Goal: Task Accomplishment & Management: Complete application form

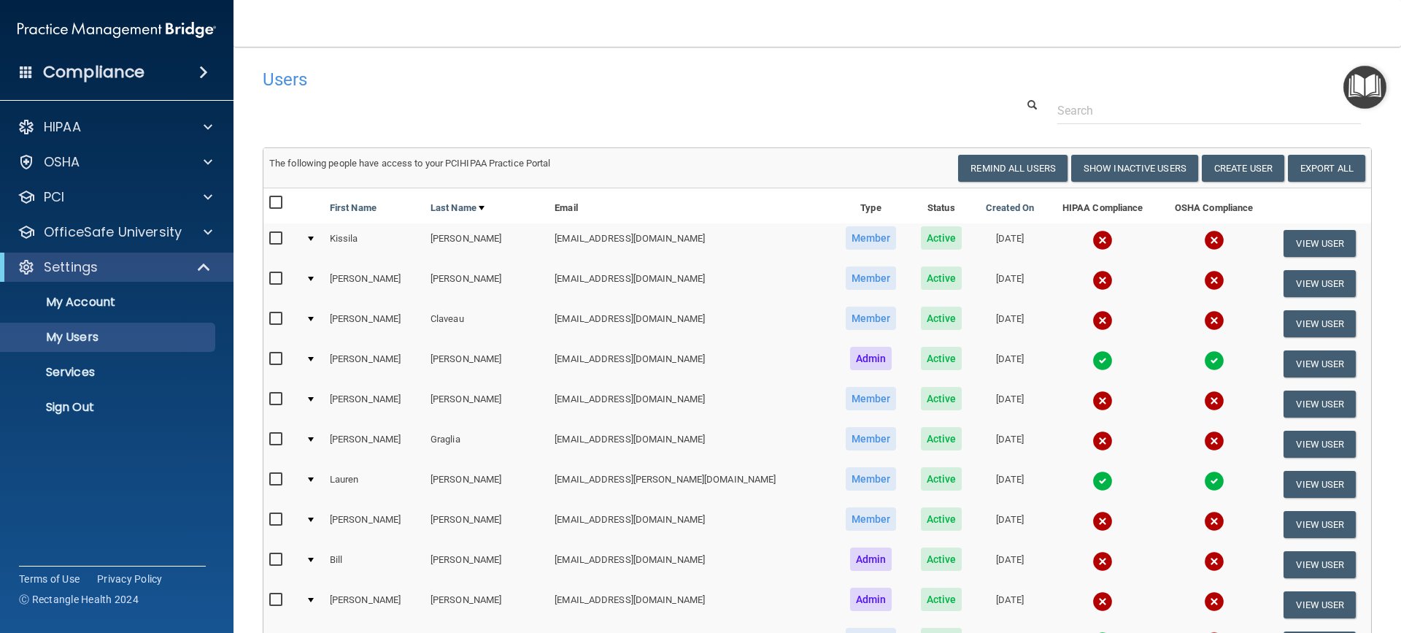
select select "20"
click at [1210, 161] on button "Create User" at bounding box center [1243, 168] width 82 height 27
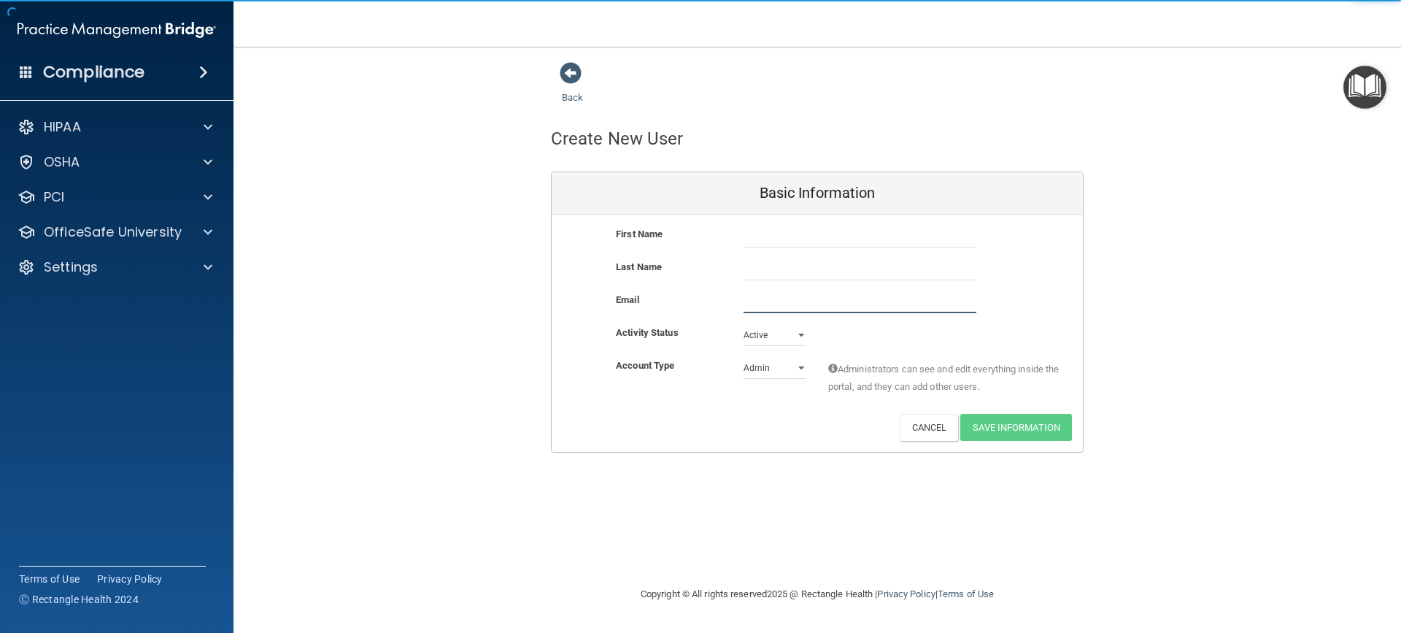
click at [778, 300] on input "email" at bounding box center [859, 302] width 233 height 22
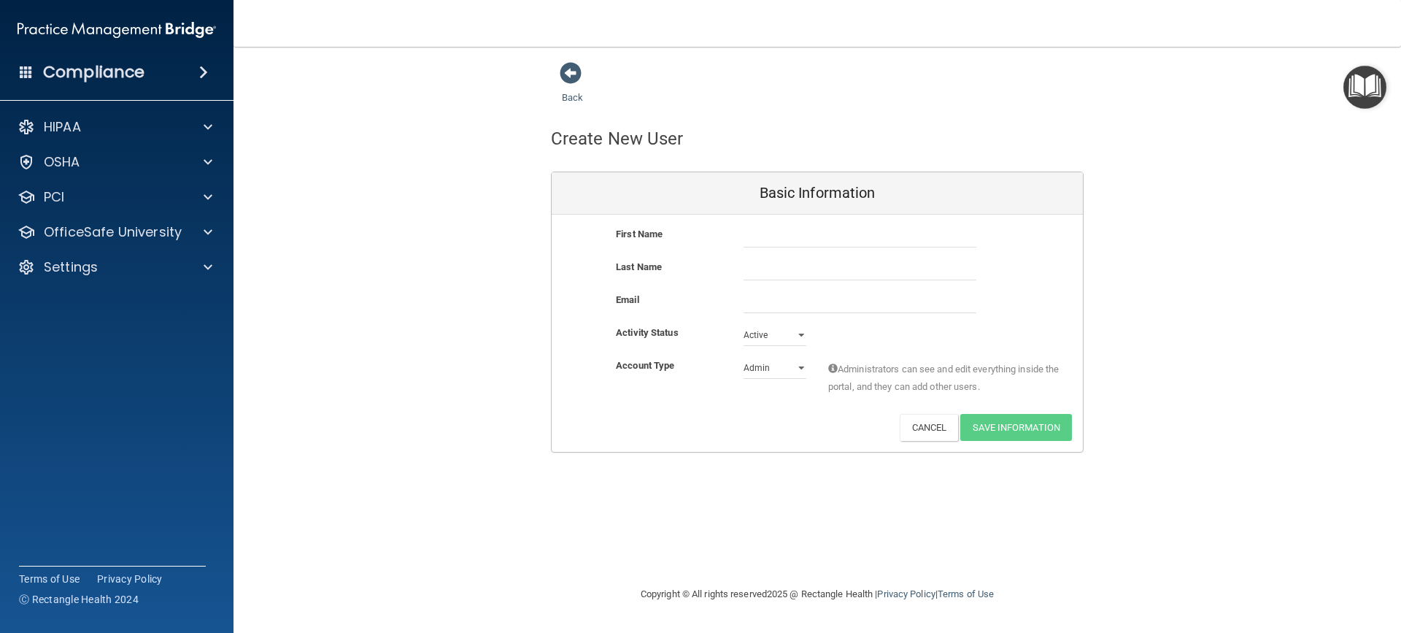
drag, startPoint x: 778, startPoint y: 300, endPoint x: 746, endPoint y: 288, distance: 34.2
click at [746, 288] on div "Last Name" at bounding box center [817, 274] width 531 height 33
click at [764, 308] on input "email" at bounding box center [859, 302] width 233 height 22
drag, startPoint x: 766, startPoint y: 304, endPoint x: 731, endPoint y: 287, distance: 38.8
click at [727, 285] on div "Last Name" at bounding box center [817, 274] width 531 height 33
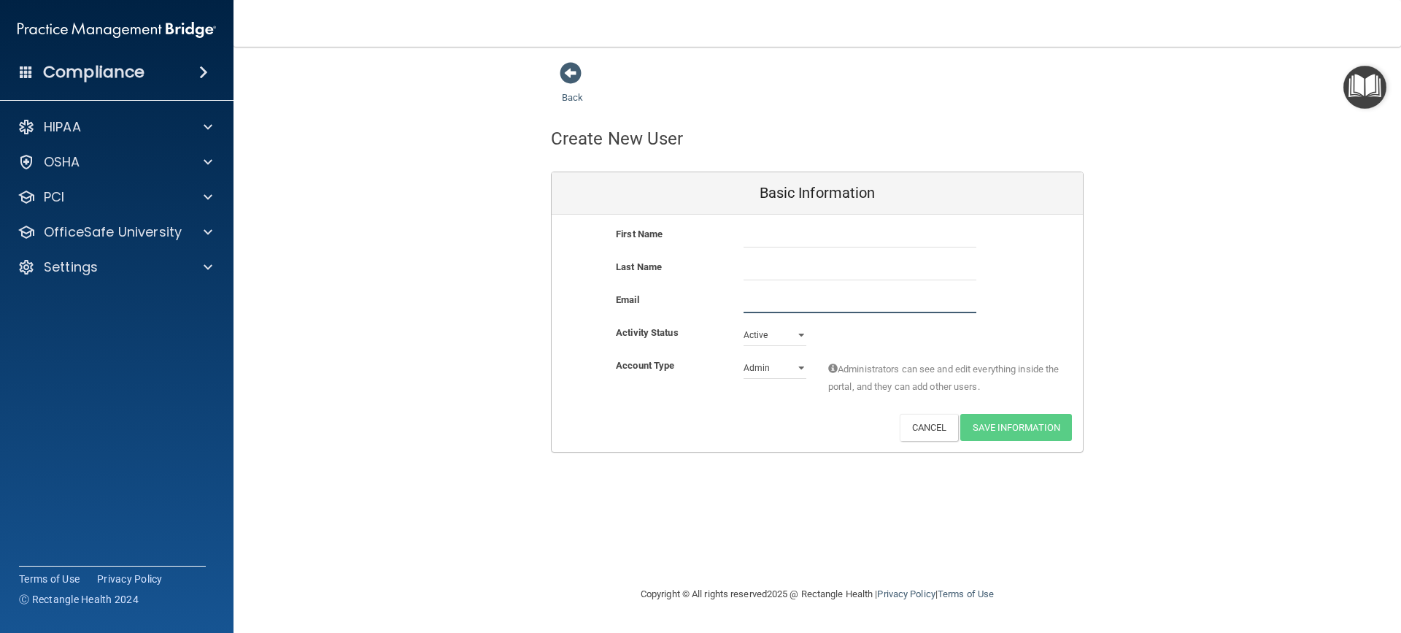
click at [794, 295] on input "email" at bounding box center [859, 302] width 233 height 22
paste input "[EMAIL_ADDRESS][DOMAIN_NAME]"
type input "[EMAIL_ADDRESS][DOMAIN_NAME]"
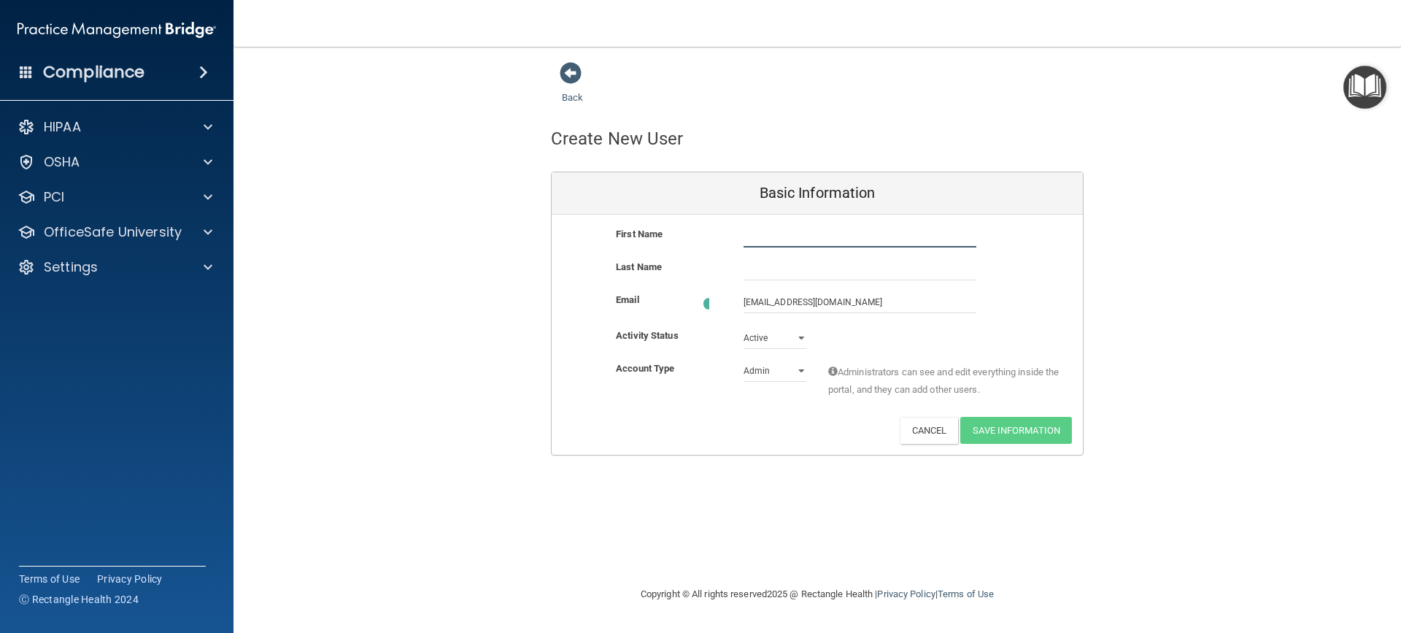
click at [808, 250] on div "First Name" at bounding box center [817, 241] width 531 height 33
type input "[PERSON_NAME]"
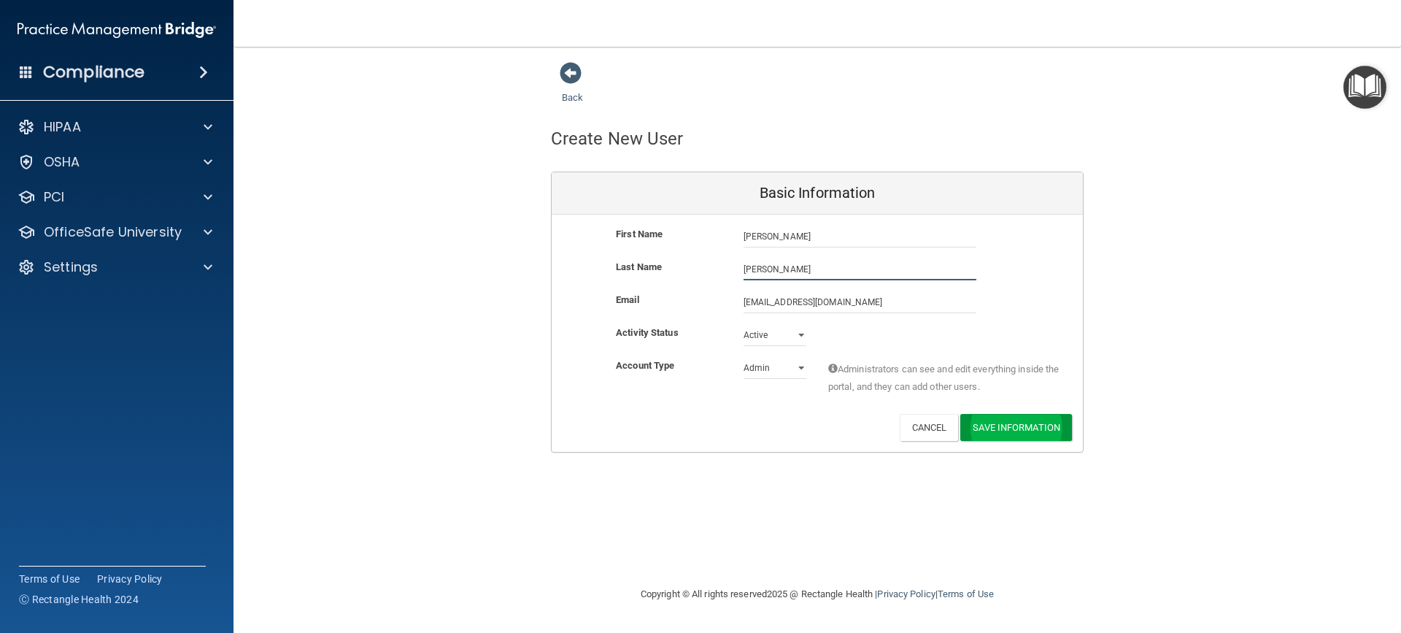
type input "[PERSON_NAME]"
drag, startPoint x: 1026, startPoint y: 422, endPoint x: 736, endPoint y: 368, distance: 294.6
click at [716, 365] on div "First Name [PERSON_NAME] [PERSON_NAME] Last Name [PERSON_NAME] Email [EMAIL_ADD…" at bounding box center [817, 332] width 531 height 237
click at [754, 371] on select "Admin Member" at bounding box center [774, 368] width 63 height 22
select select "practice_member"
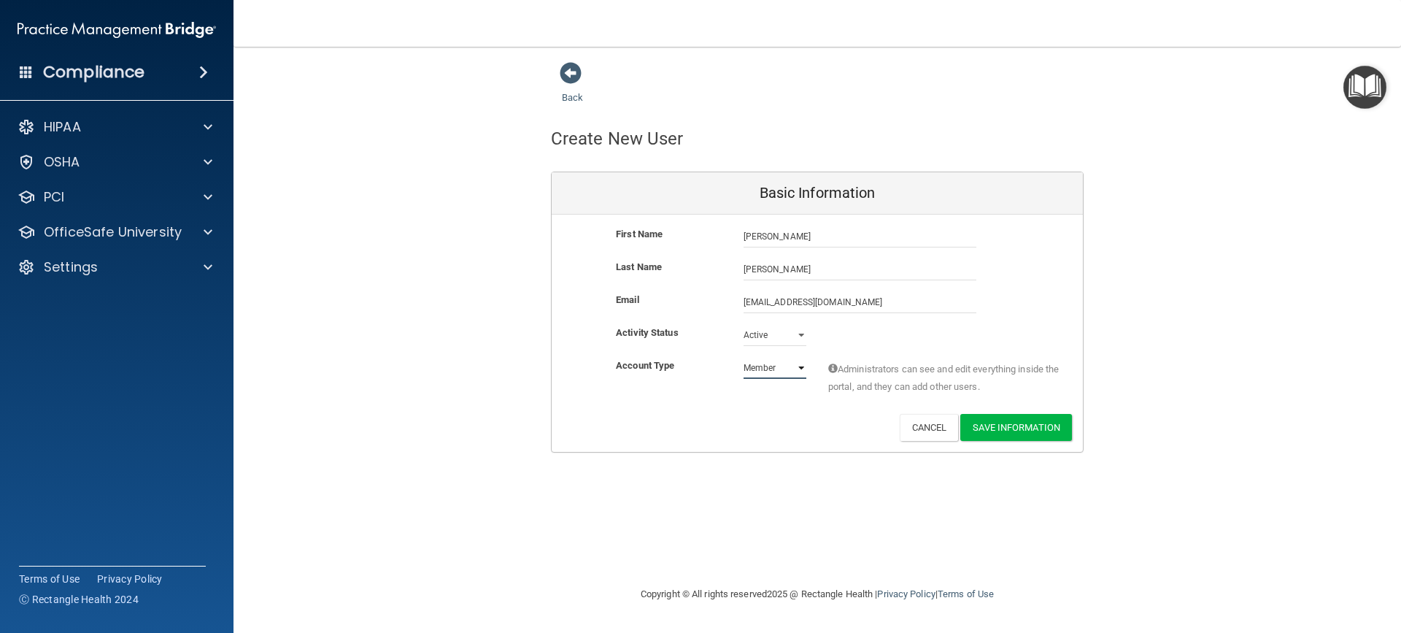
click at [743, 357] on select "Admin Member" at bounding box center [774, 368] width 63 height 22
click at [997, 422] on button "Save Information" at bounding box center [1016, 427] width 112 height 27
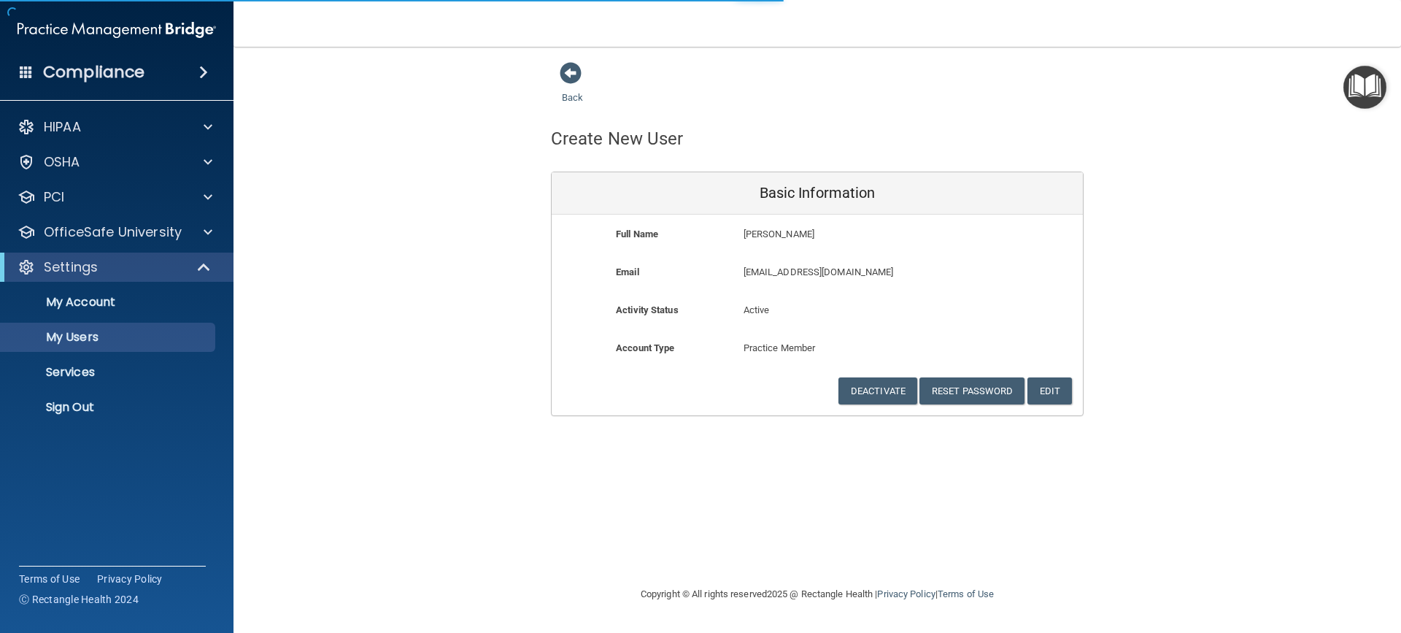
select select "20"
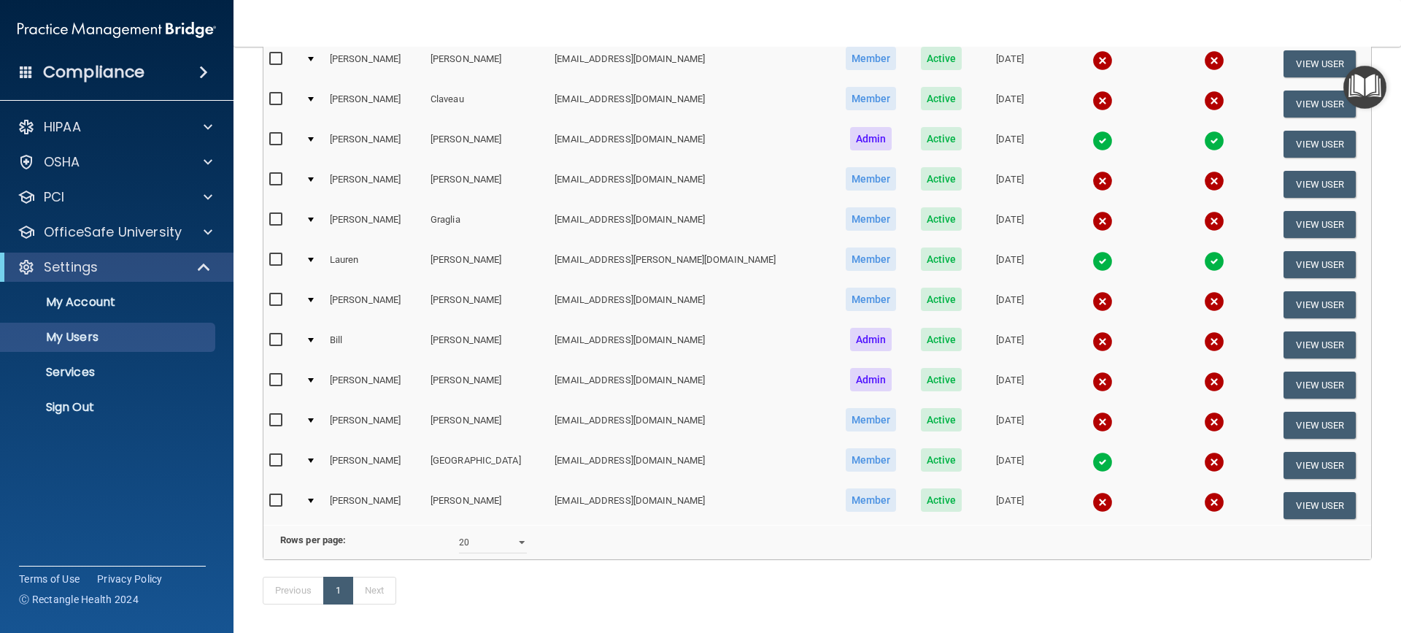
scroll to position [277, 0]
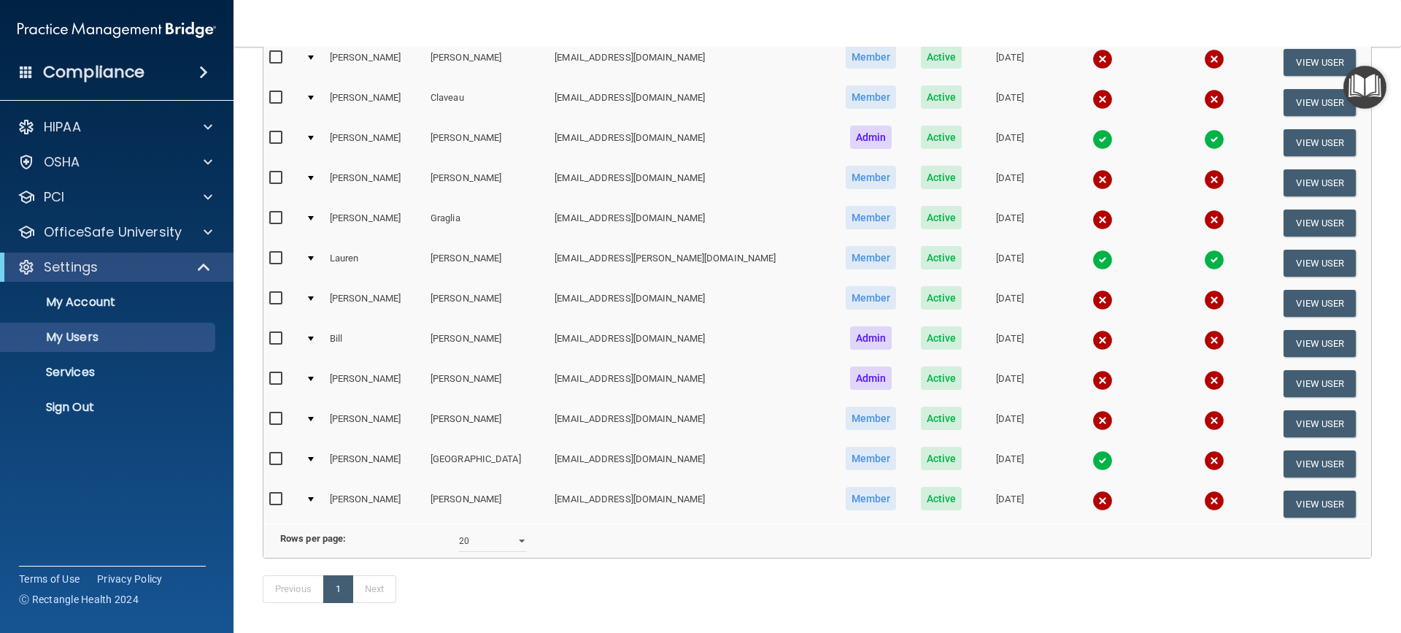
click at [271, 420] on input "checkbox" at bounding box center [277, 419] width 17 height 12
checkbox input "true"
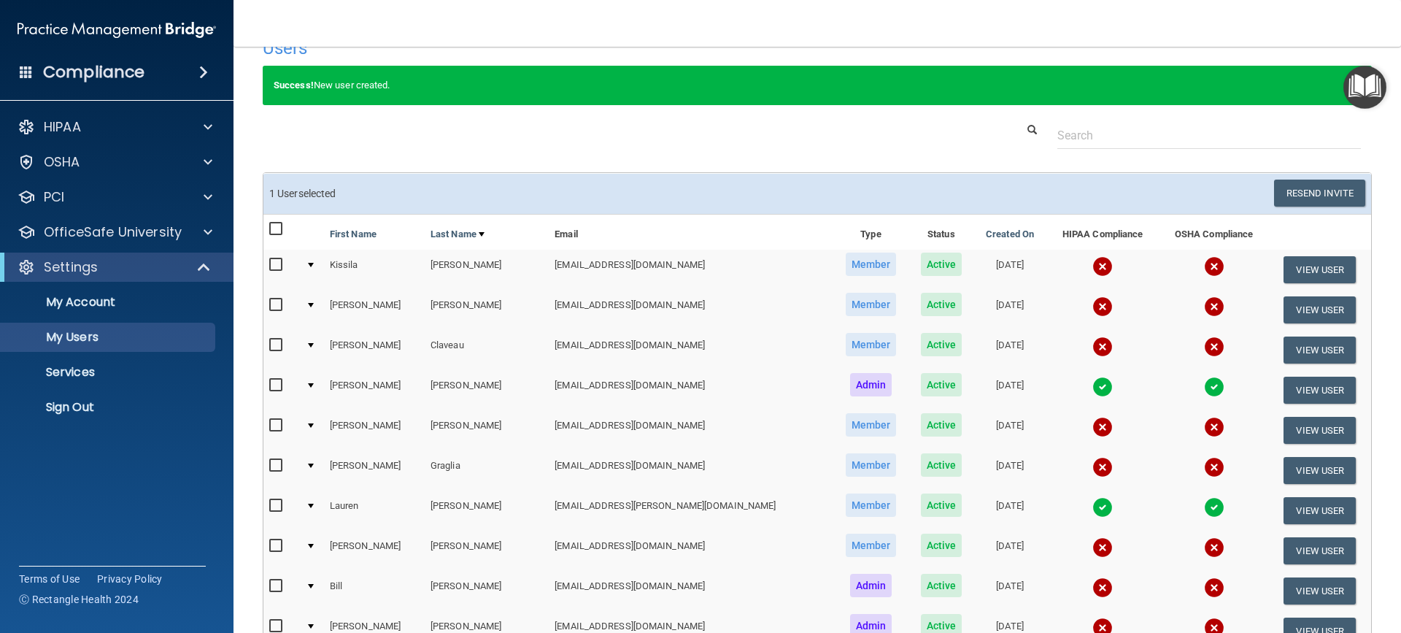
scroll to position [0, 0]
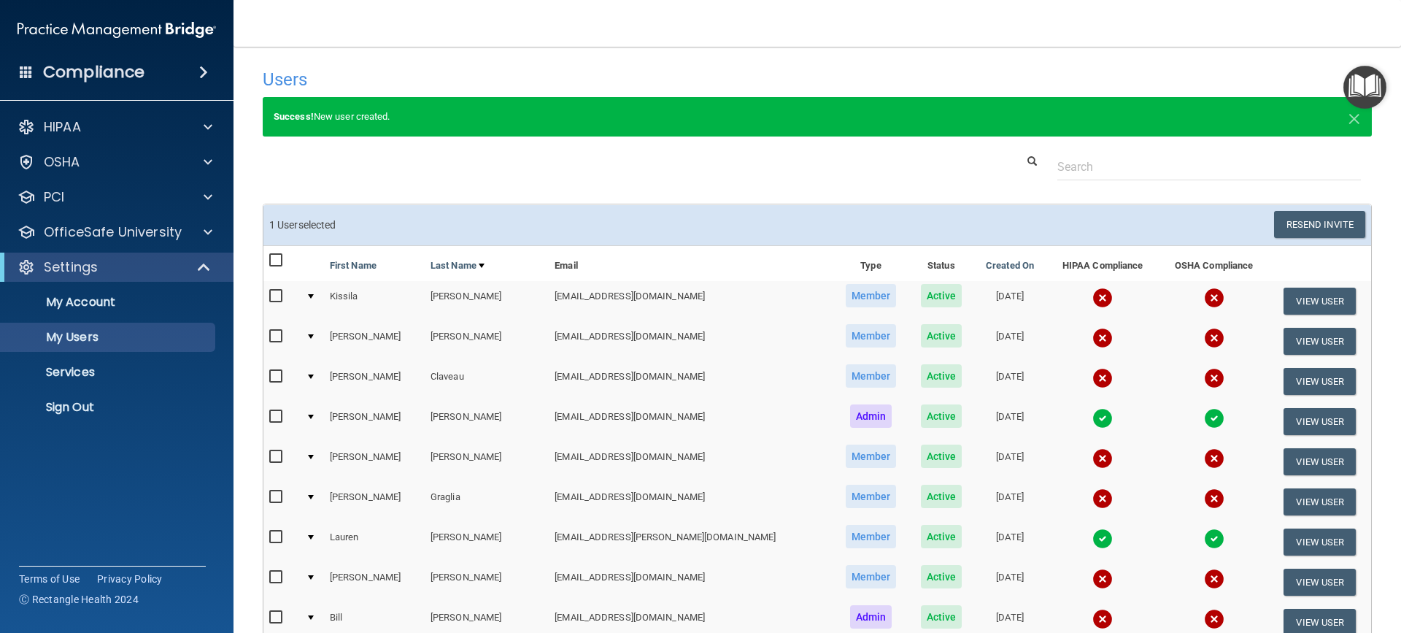
click at [1028, 223] on div "Resend Invite Export All Create User Show Inactive Users Remind All Users" at bounding box center [1096, 224] width 559 height 27
click at [1282, 227] on button "Resend Invite" at bounding box center [1319, 224] width 91 height 27
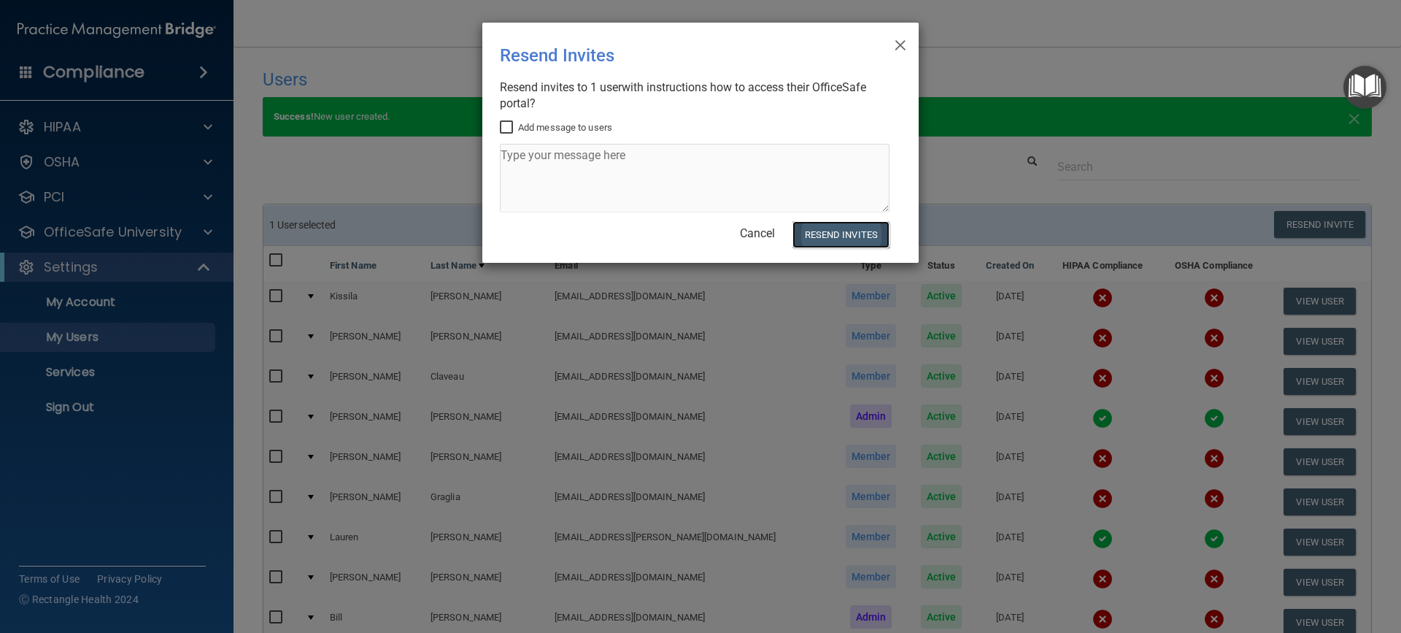
click at [836, 231] on button "Resend Invites" at bounding box center [840, 234] width 97 height 27
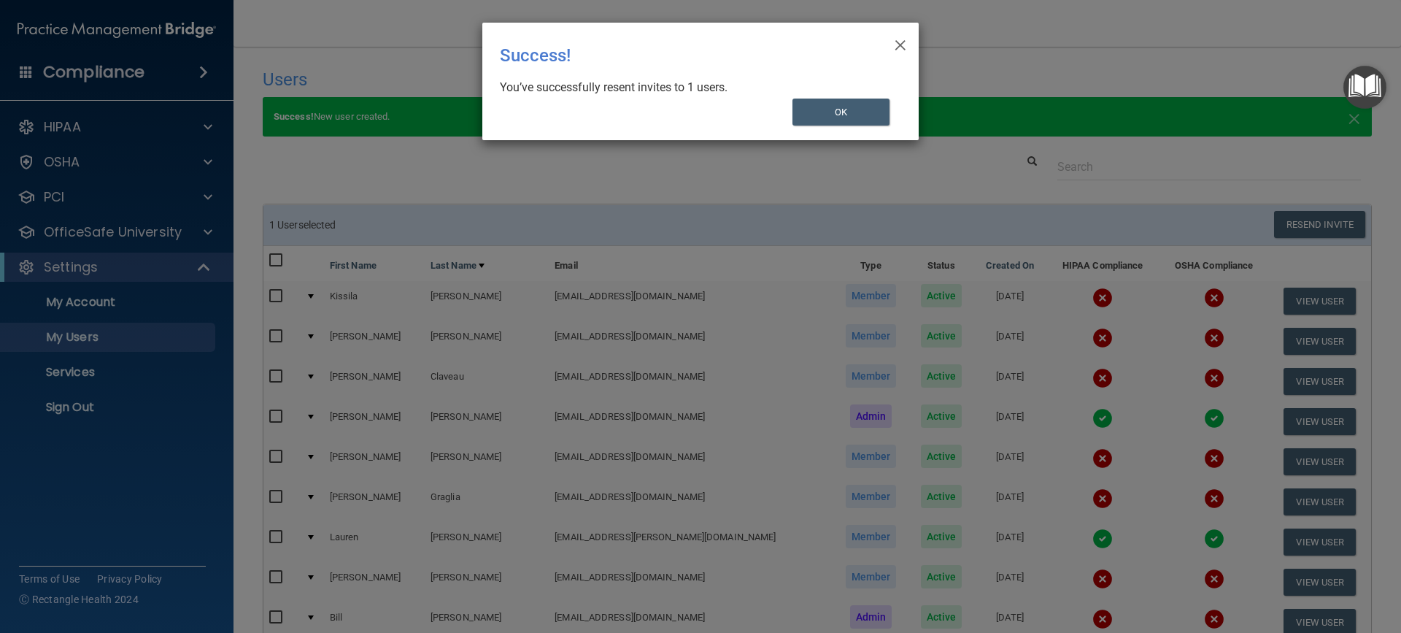
click at [892, 51] on div "× Close Success! You’ve successfully resent invites to 1 users. OK" at bounding box center [700, 81] width 436 height 117
click at [900, 47] on span "×" at bounding box center [900, 42] width 13 height 29
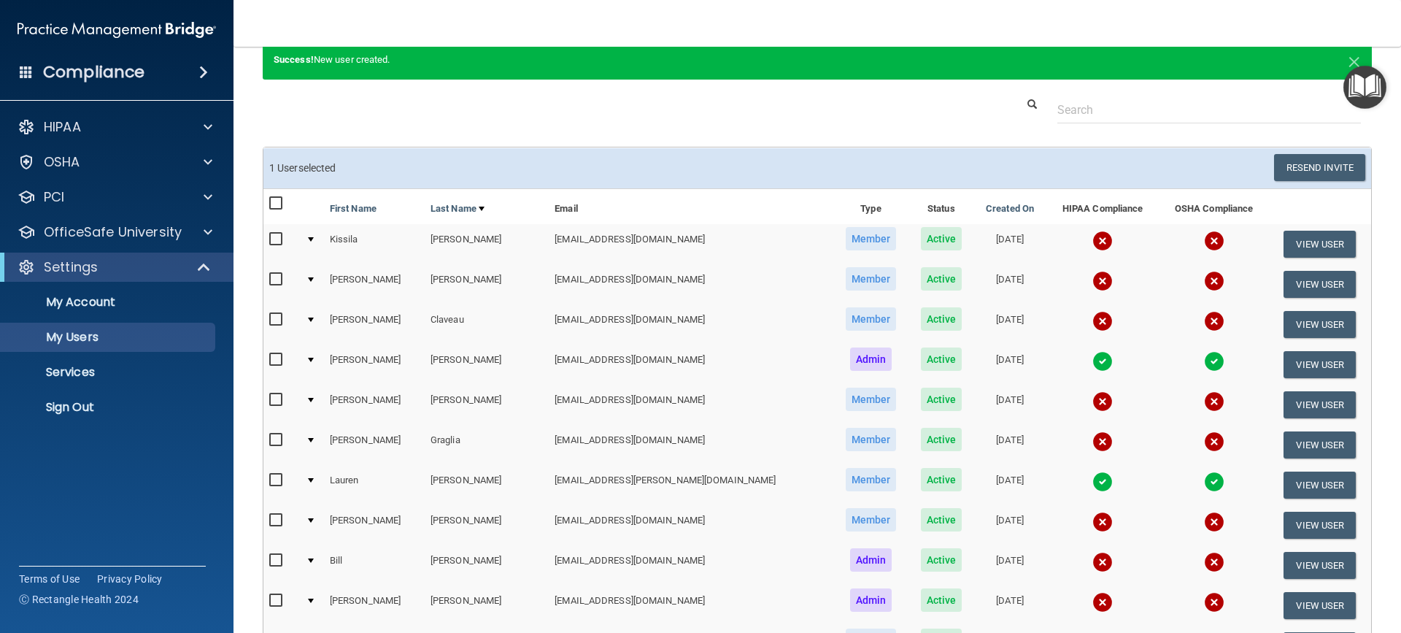
scroll to position [219, 0]
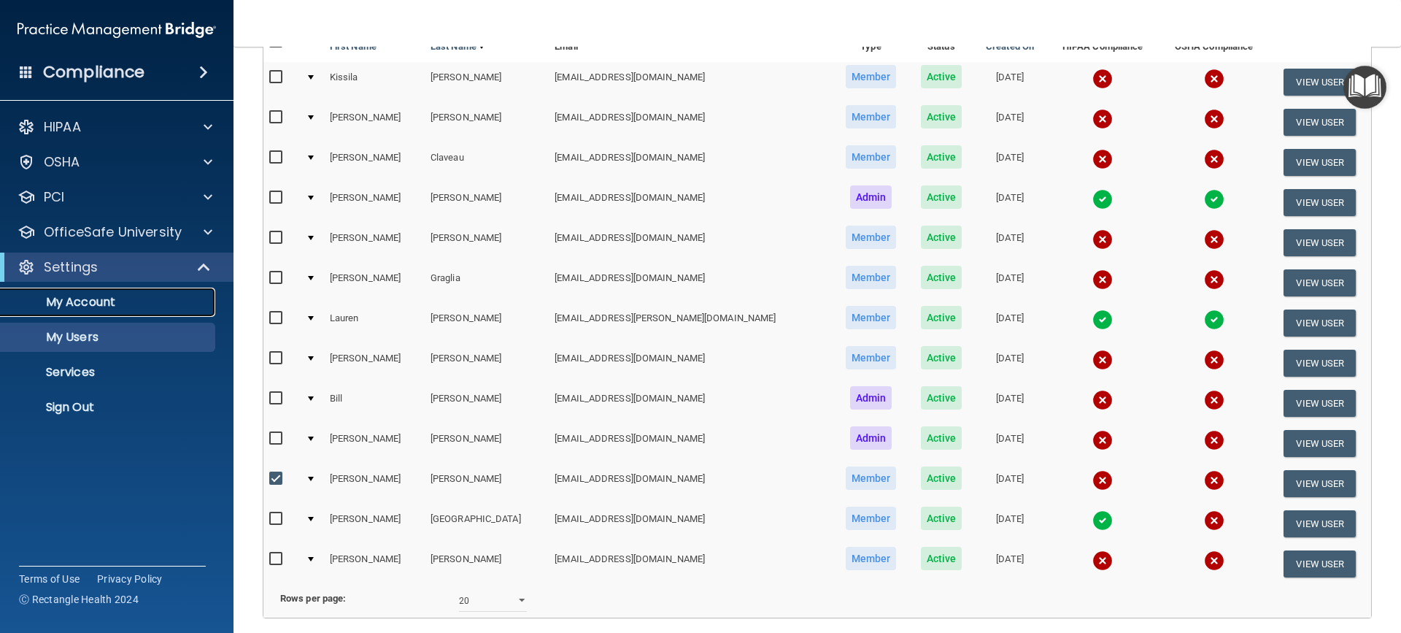
click at [100, 307] on p "My Account" at bounding box center [108, 302] width 199 height 15
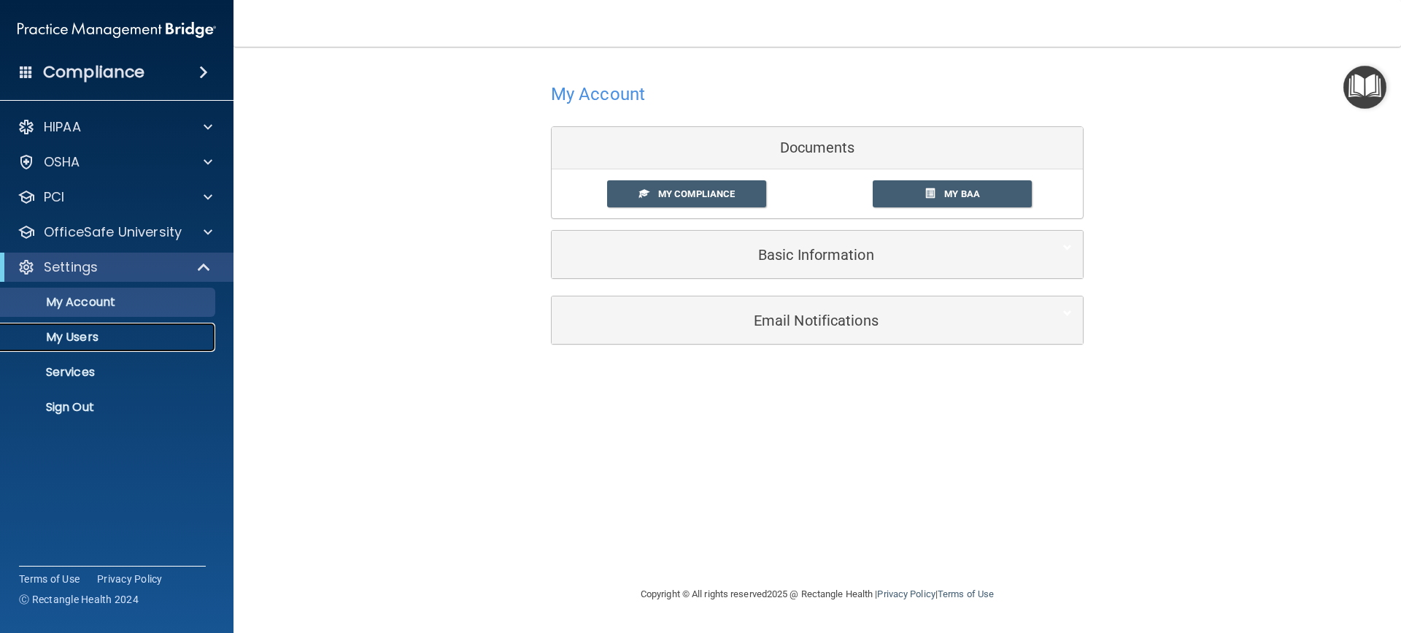
click at [118, 341] on p "My Users" at bounding box center [108, 337] width 199 height 15
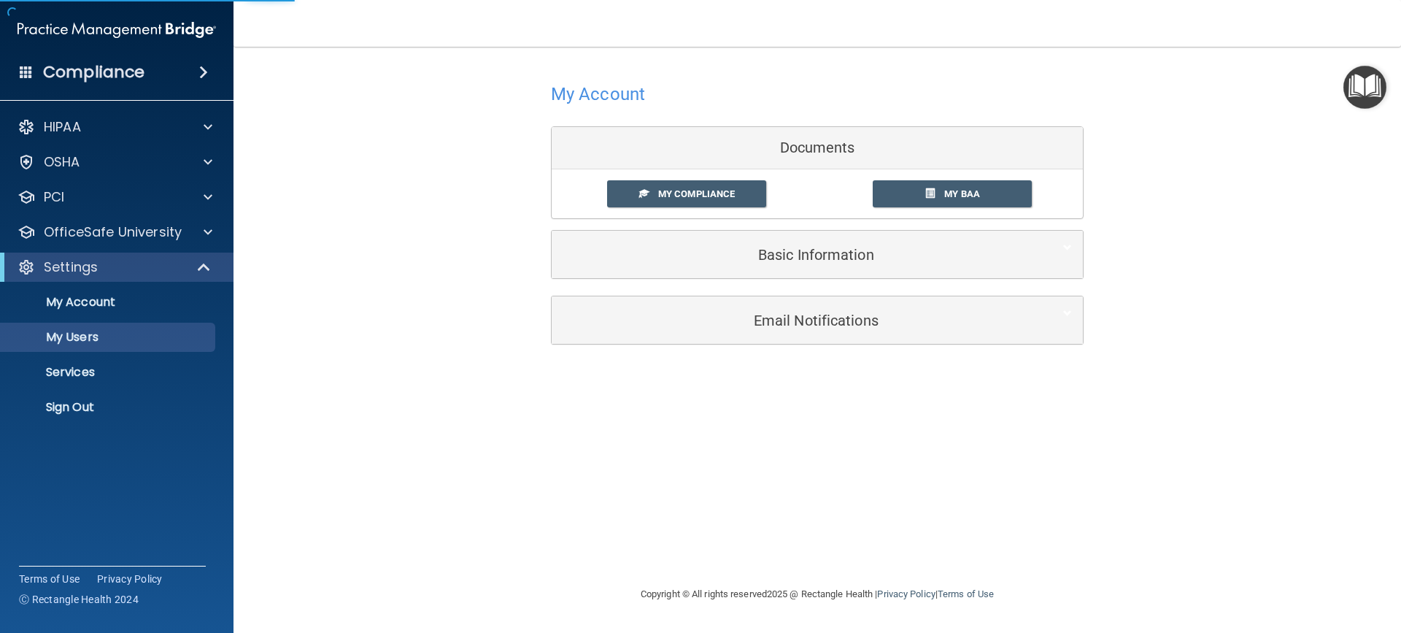
select select "20"
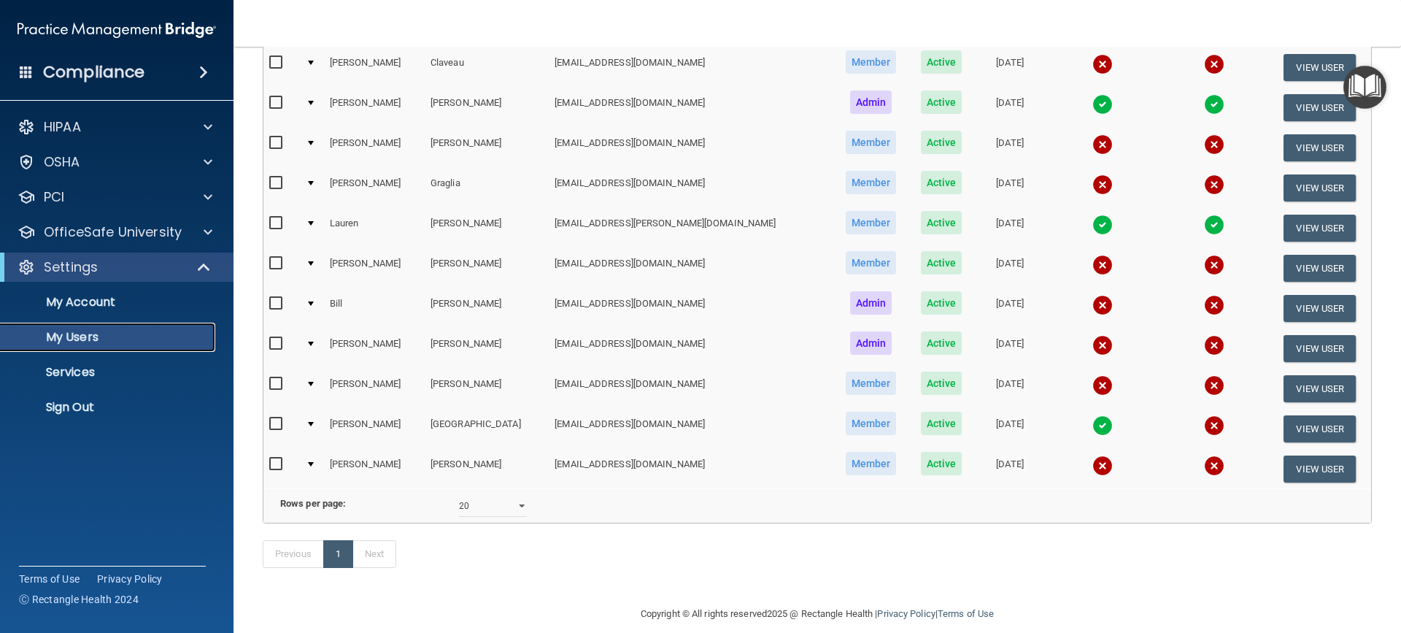
scroll to position [294, 0]
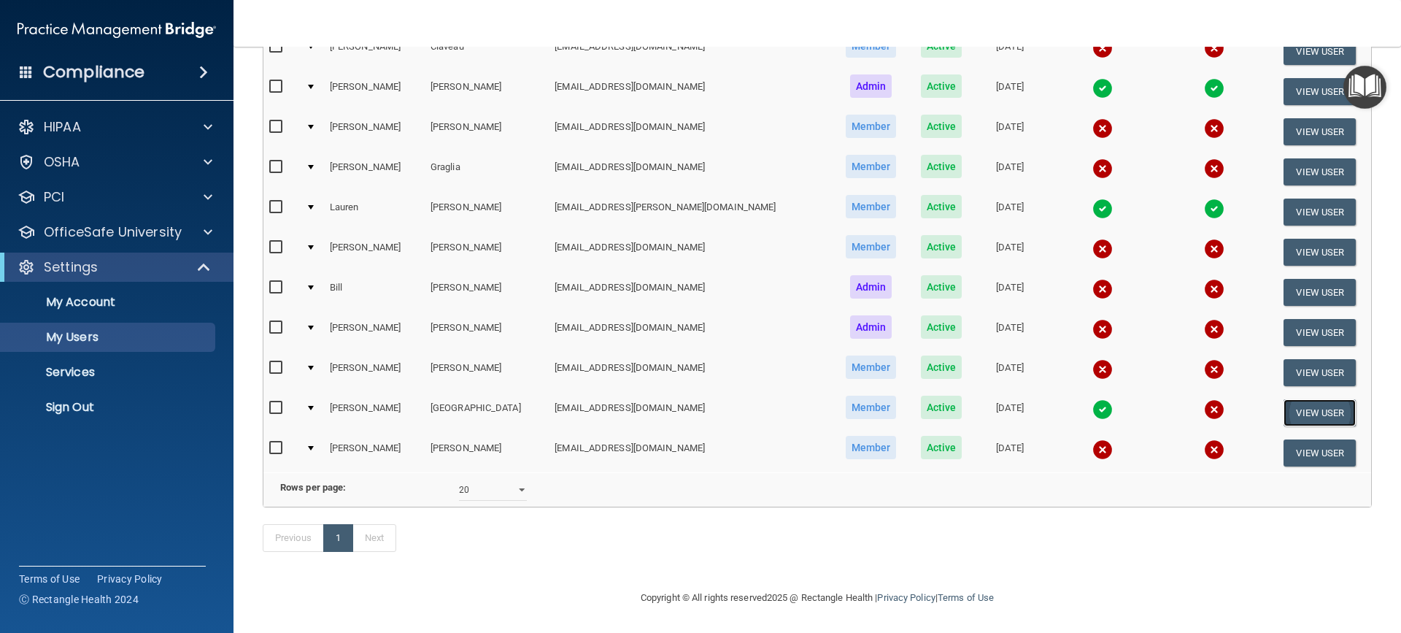
click at [1287, 399] on button "View User" at bounding box center [1319, 412] width 72 height 27
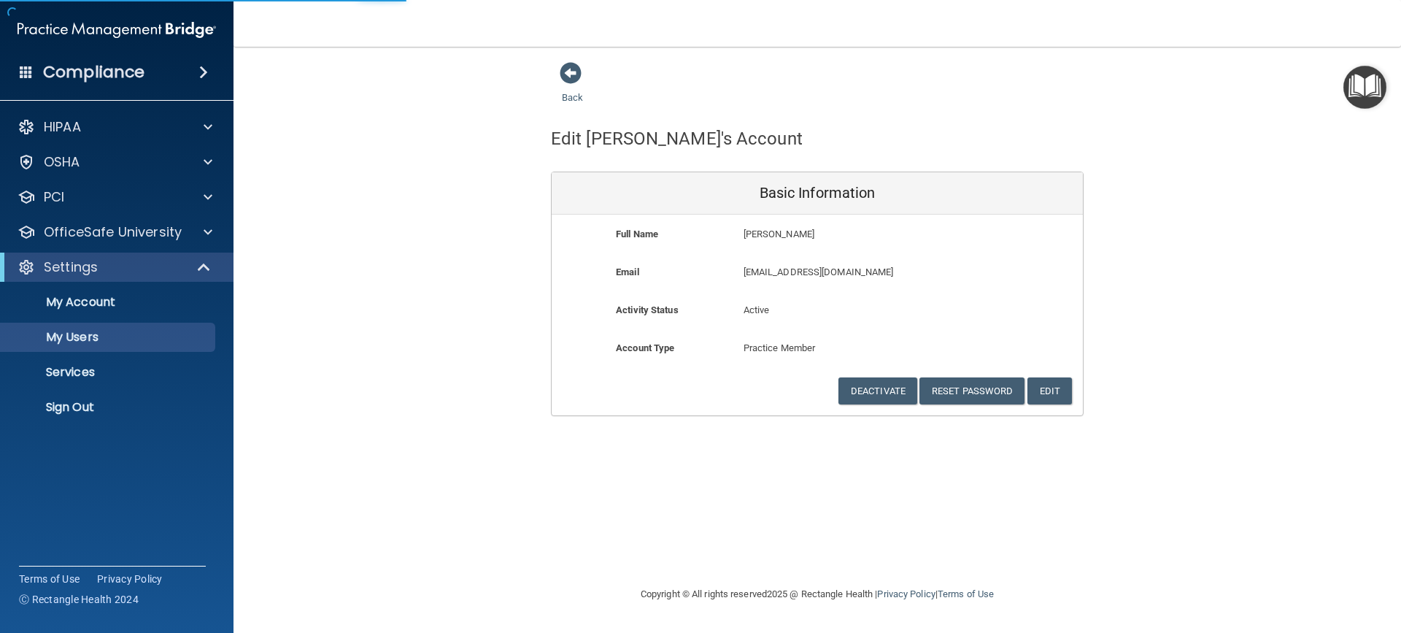
select select "20"
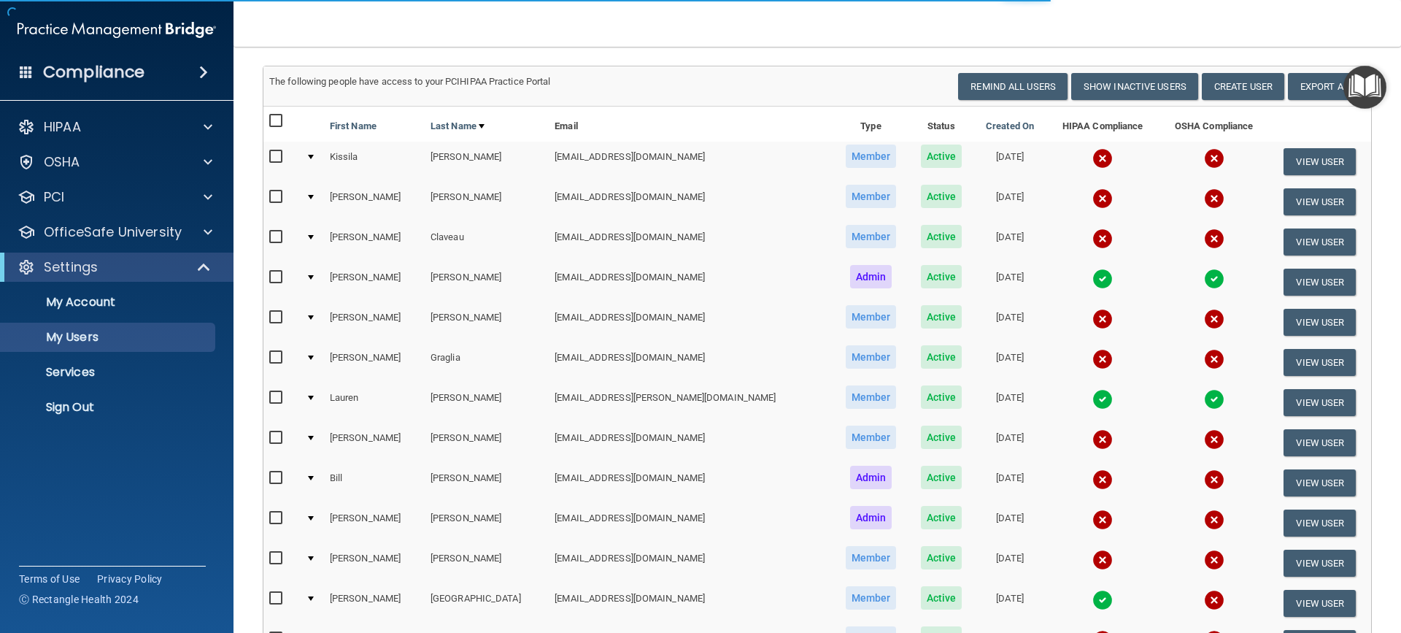
scroll to position [294, 0]
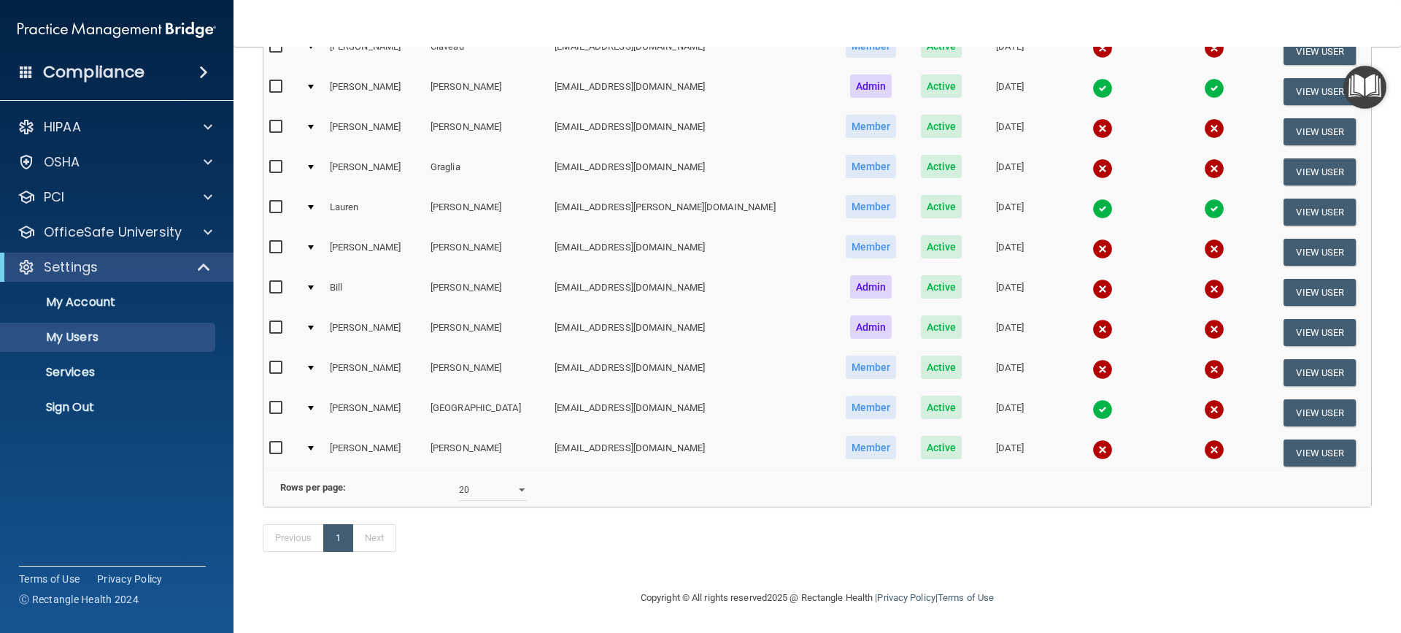
click at [279, 402] on input "checkbox" at bounding box center [277, 408] width 17 height 12
checkbox input "true"
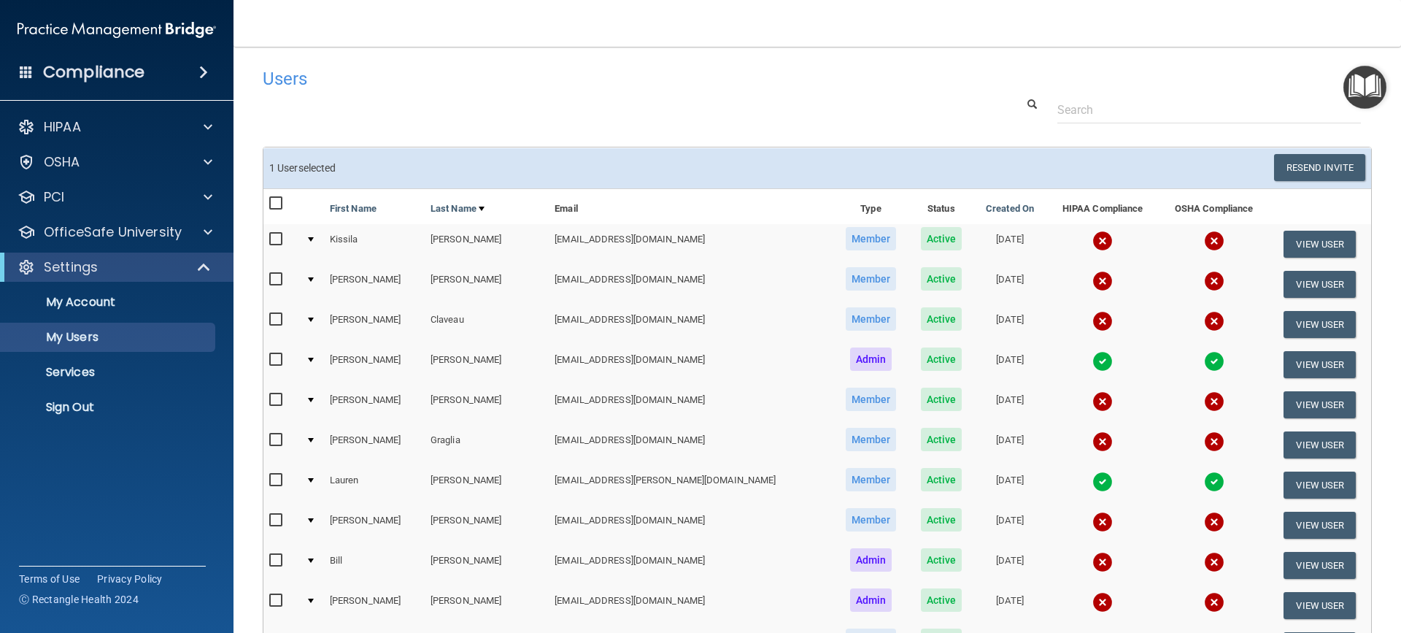
scroll to position [0, 0]
click at [1285, 167] on button "Resend Invite" at bounding box center [1319, 168] width 91 height 27
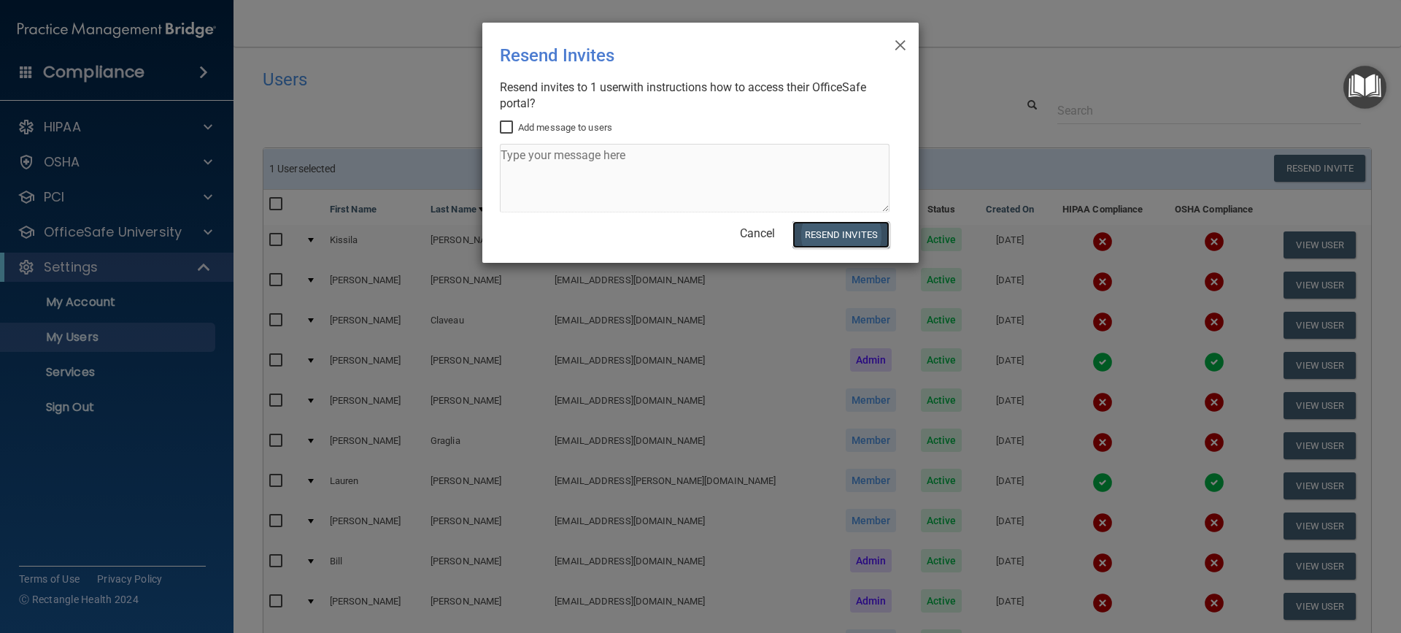
click at [848, 228] on button "Resend Invites" at bounding box center [840, 234] width 97 height 27
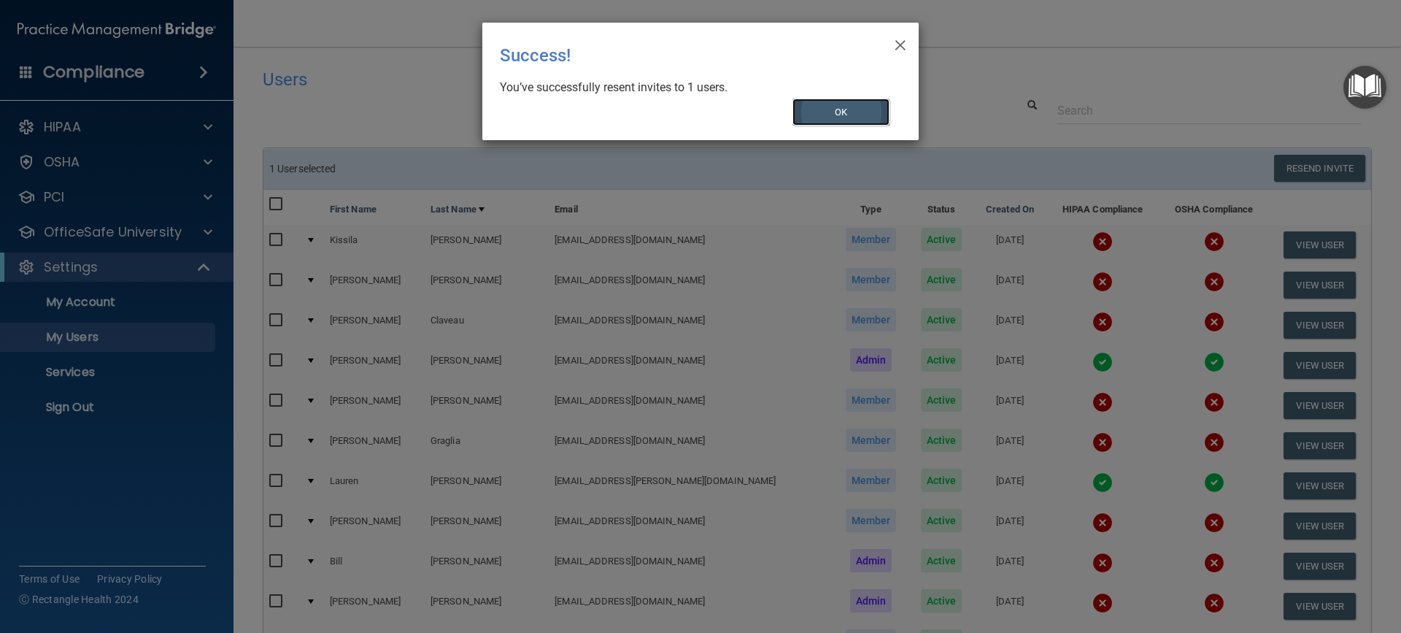
click at [842, 111] on button "OK" at bounding box center [841, 111] width 98 height 27
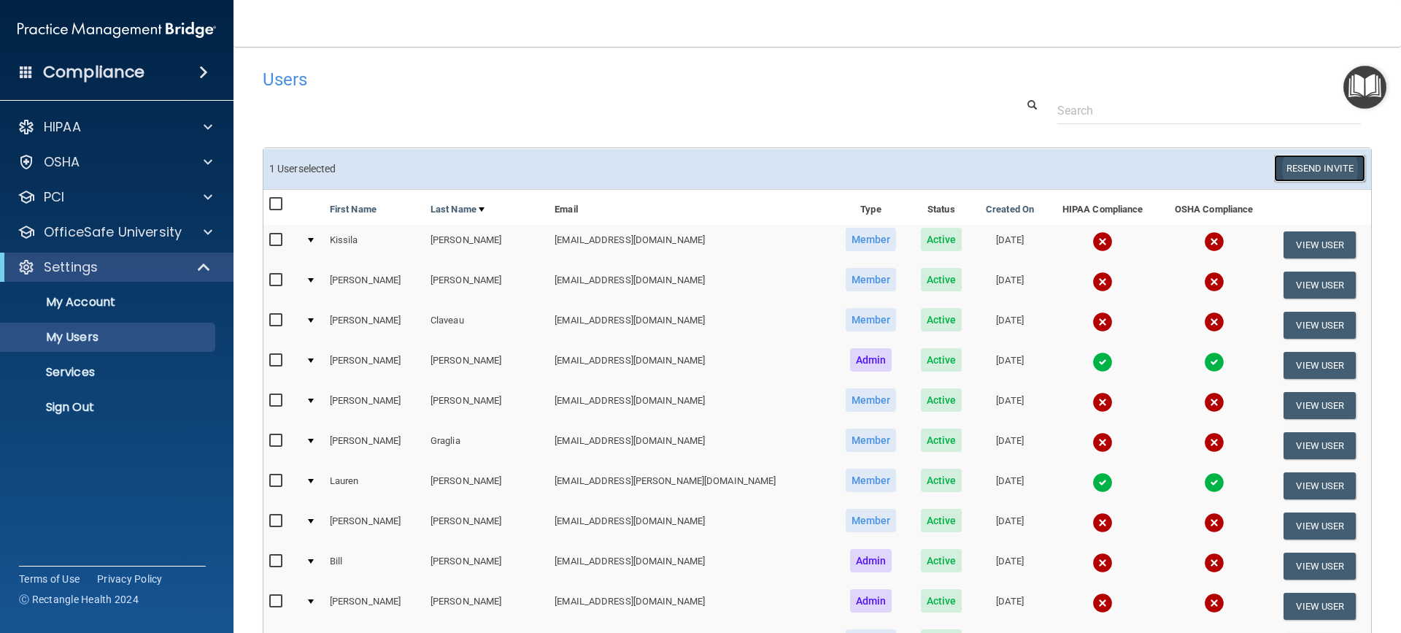
click at [1291, 173] on button "Resend Invite" at bounding box center [1319, 168] width 91 height 27
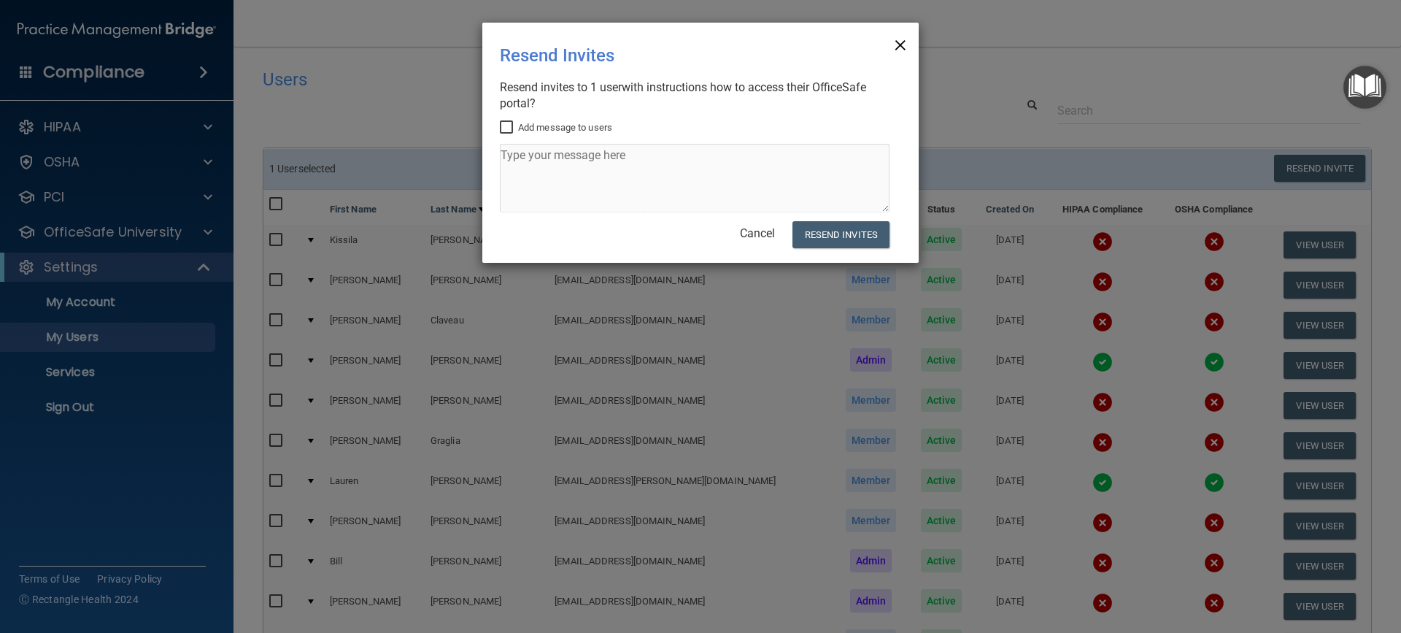
click at [899, 48] on span "×" at bounding box center [900, 42] width 13 height 29
